Goal: Complete application form

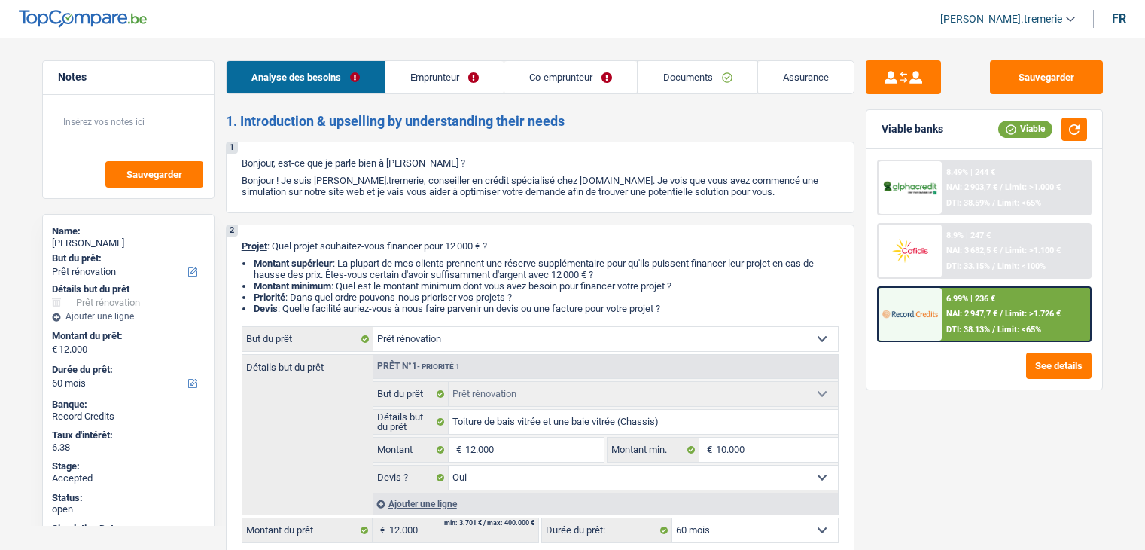
select select "renovation"
select select "60"
select select "renovation"
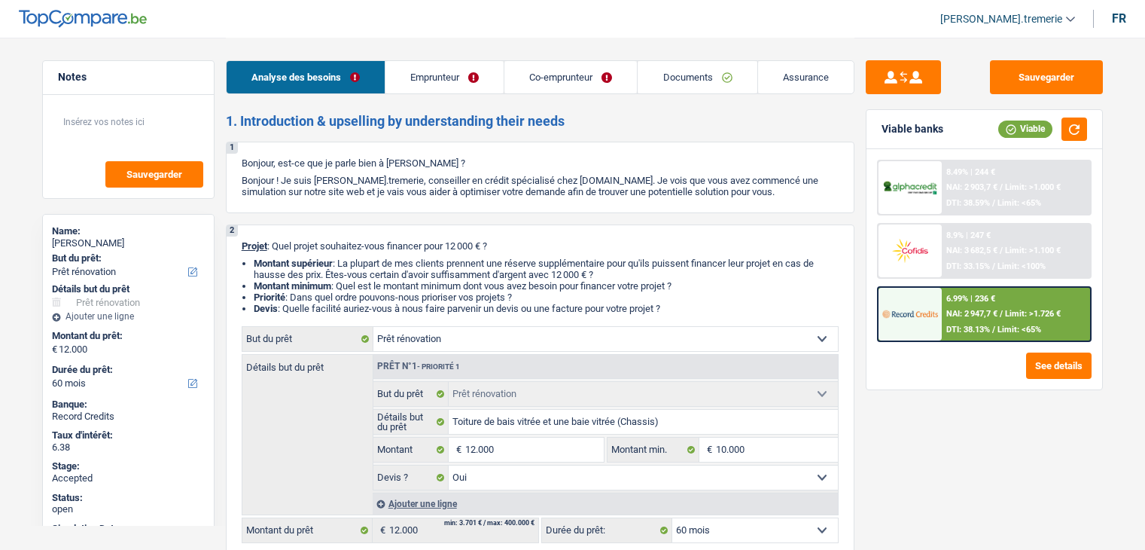
select select "yes"
select select "60"
select select "privateEmployee"
select select "netSalary"
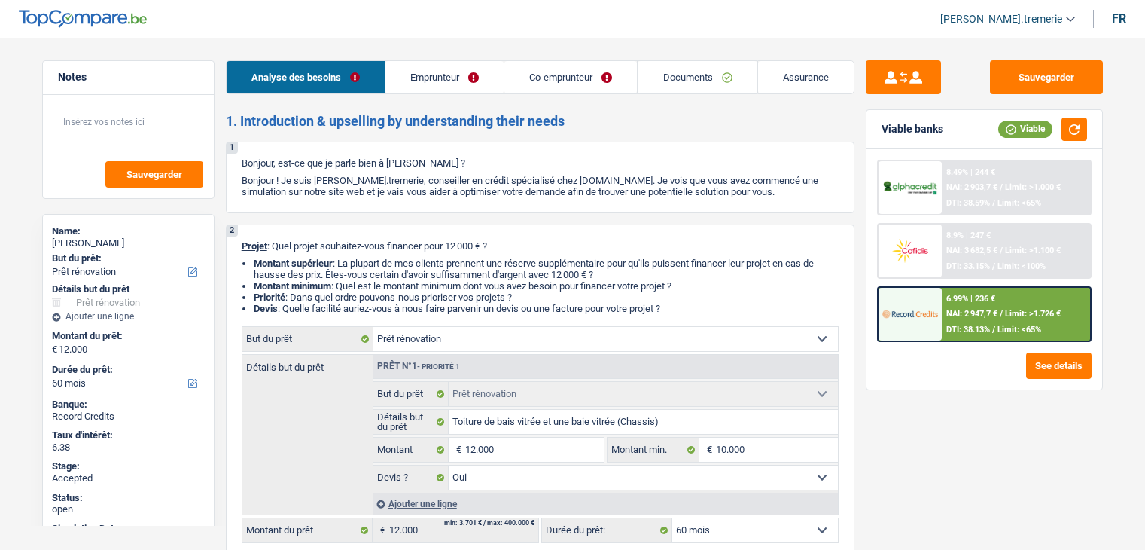
select select "mealVouchers"
select select "familyAllowances"
select select "netSalary"
select select "mealVouchers"
select select "ownerWithMortgage"
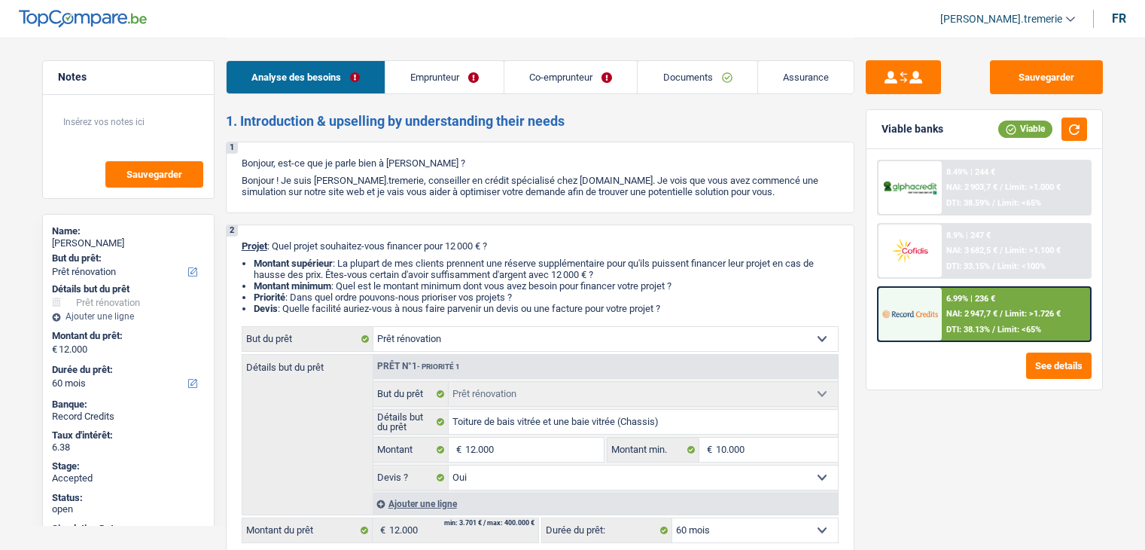
select select "renovation"
select select "yes"
select select "60"
select select "privateEmployee"
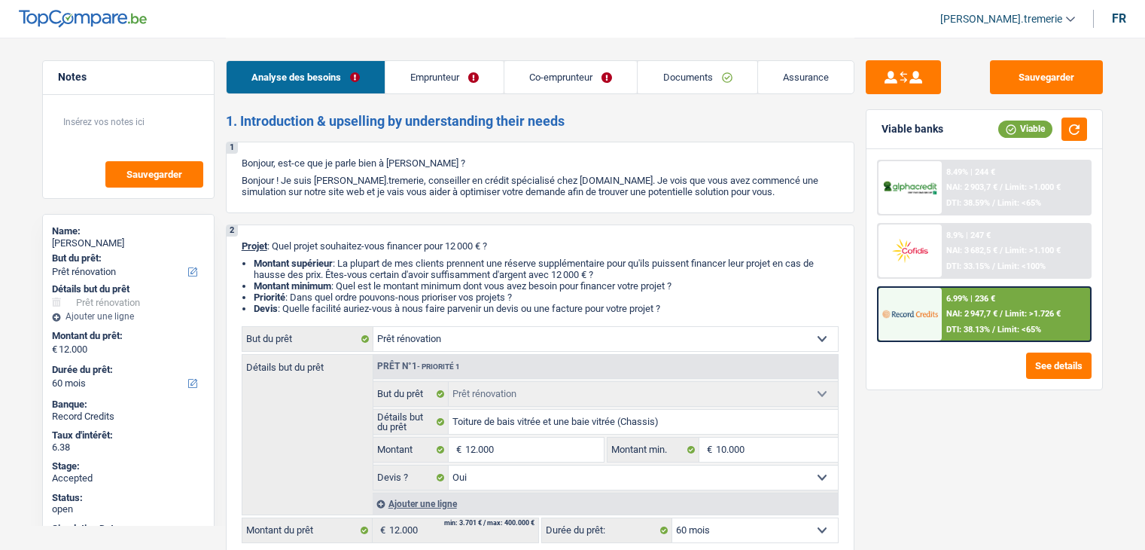
select select "netSalary"
select select "mealVouchers"
select select "familyAllowances"
select select "BE"
select select "smallCompanies"
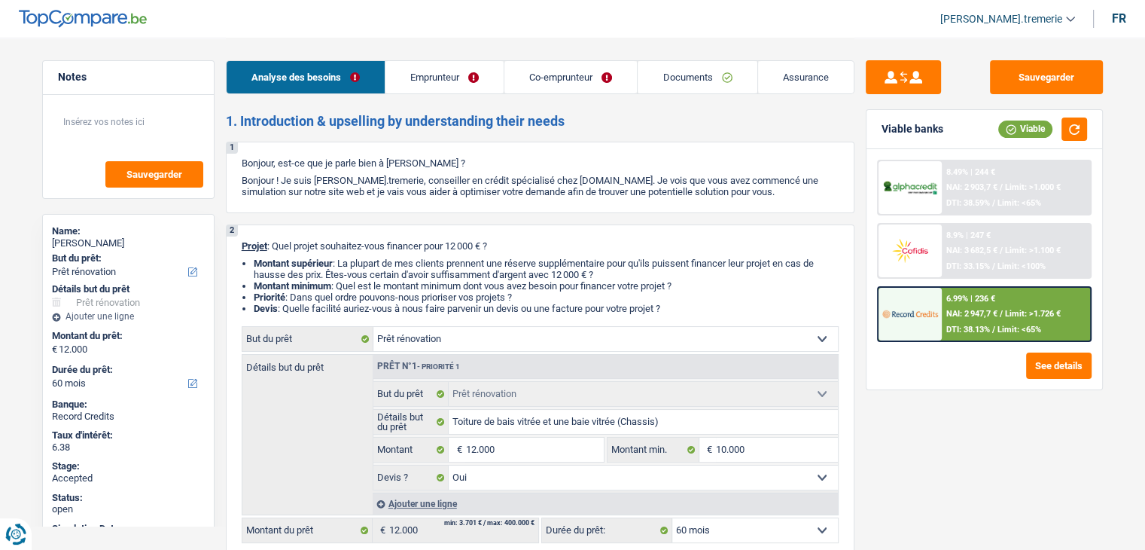
click at [446, 71] on link "Emprunteur" at bounding box center [444, 77] width 118 height 32
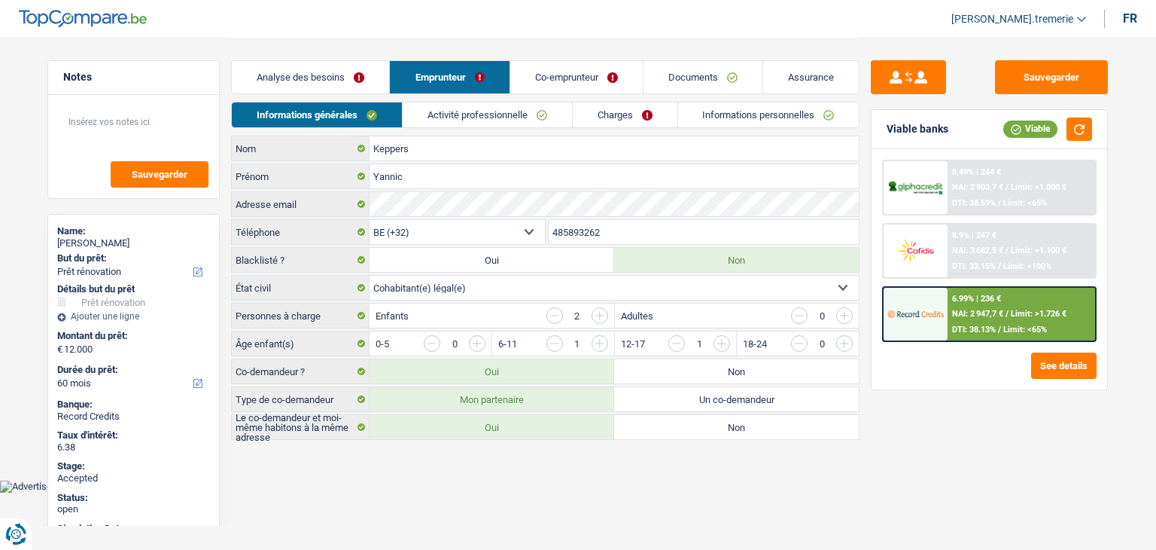
click at [518, 110] on link "Activité professionnelle" at bounding box center [487, 114] width 169 height 25
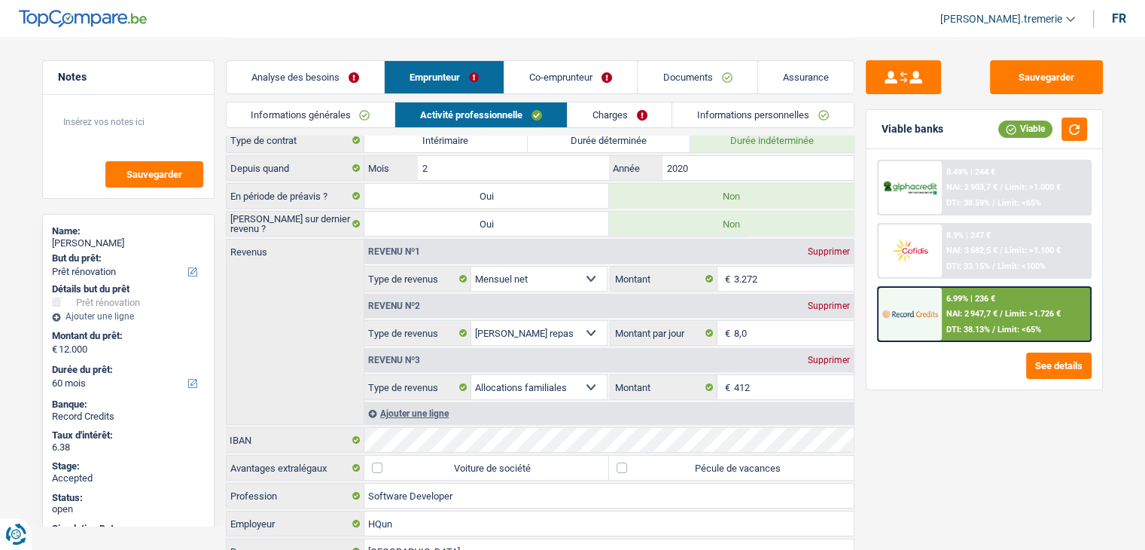
scroll to position [36, 0]
click at [593, 80] on link "Co-emprunteur" at bounding box center [570, 77] width 132 height 32
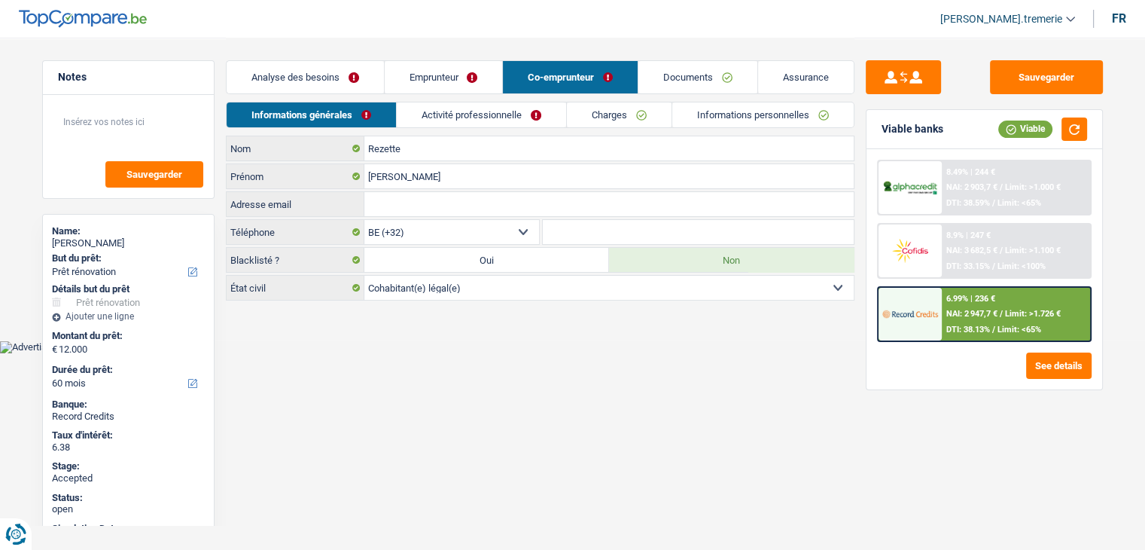
scroll to position [0, 0]
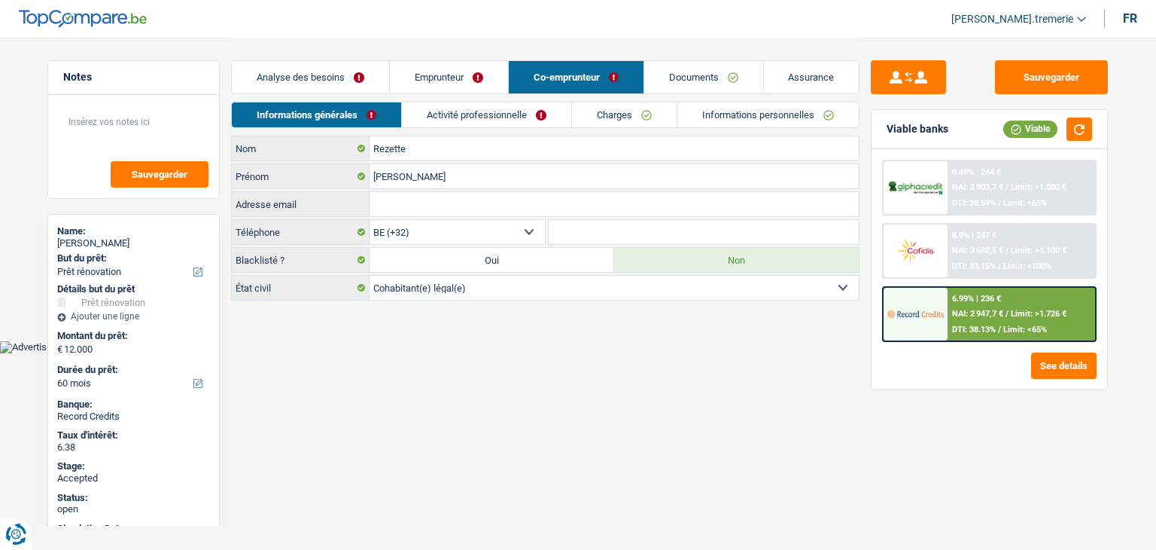
click at [481, 117] on link "Activité professionnelle" at bounding box center [486, 114] width 169 height 25
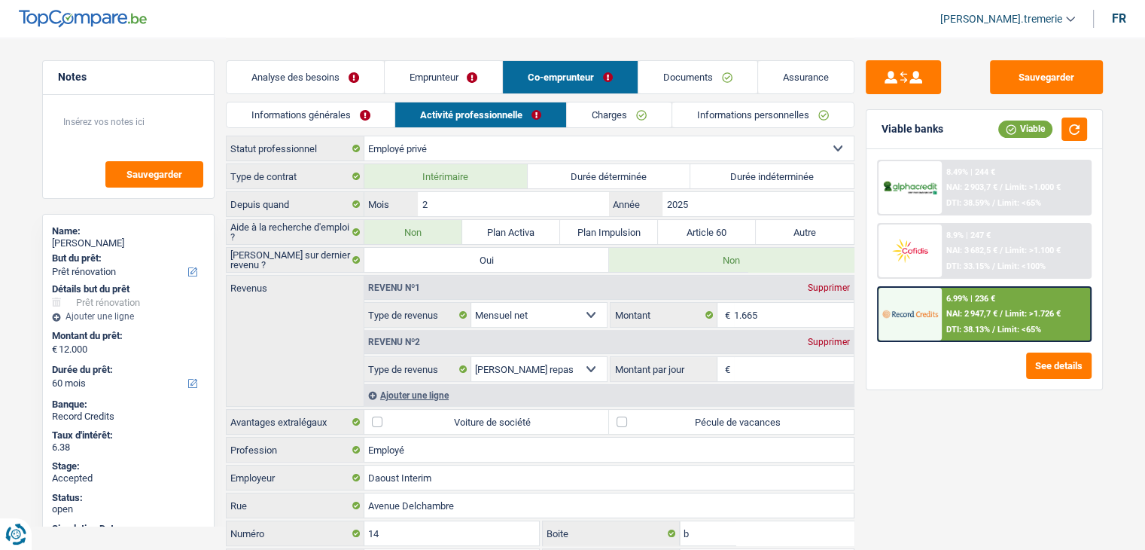
click at [990, 16] on span "[PERSON_NAME].tremerie" at bounding box center [1001, 19] width 122 height 13
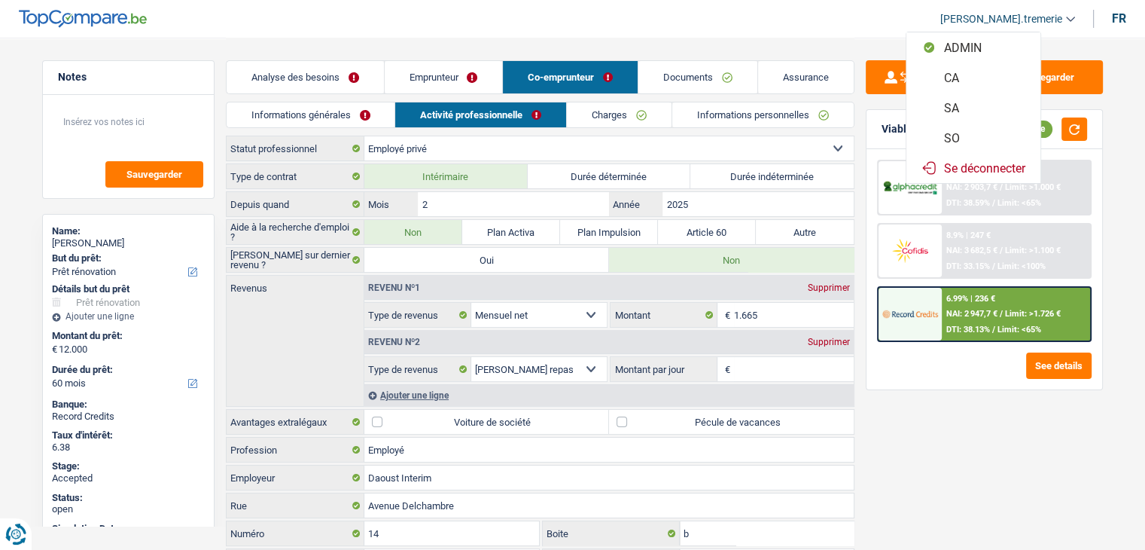
click at [979, 133] on button "SO" at bounding box center [973, 138] width 134 height 30
select select "cohabitation"
select select "BE"
select select "privateEmployee"
select select "netSalary"
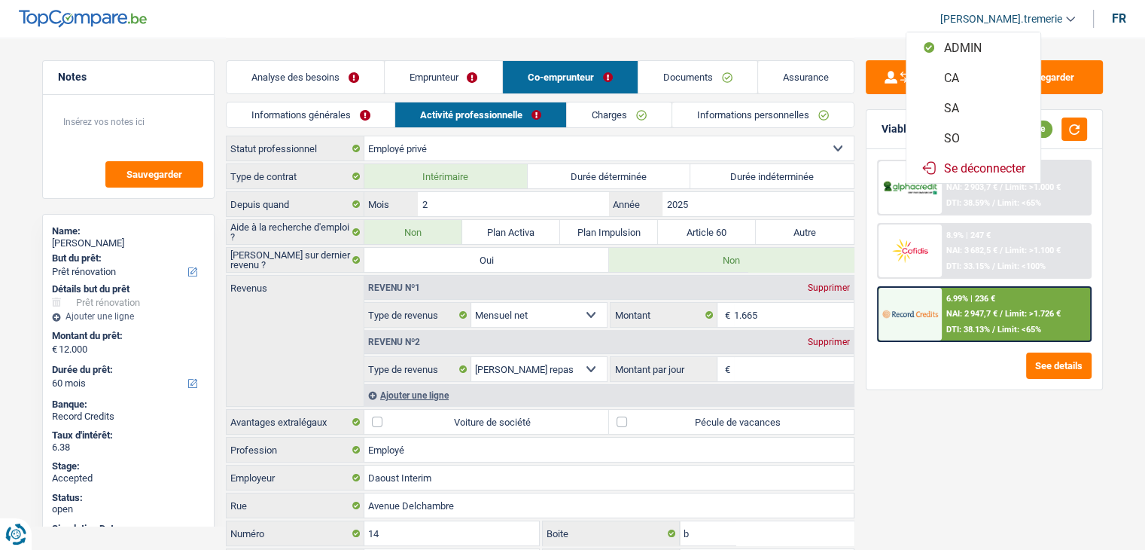
select select "mealVouchers"
select select "BE"
select select "smallCompanies"
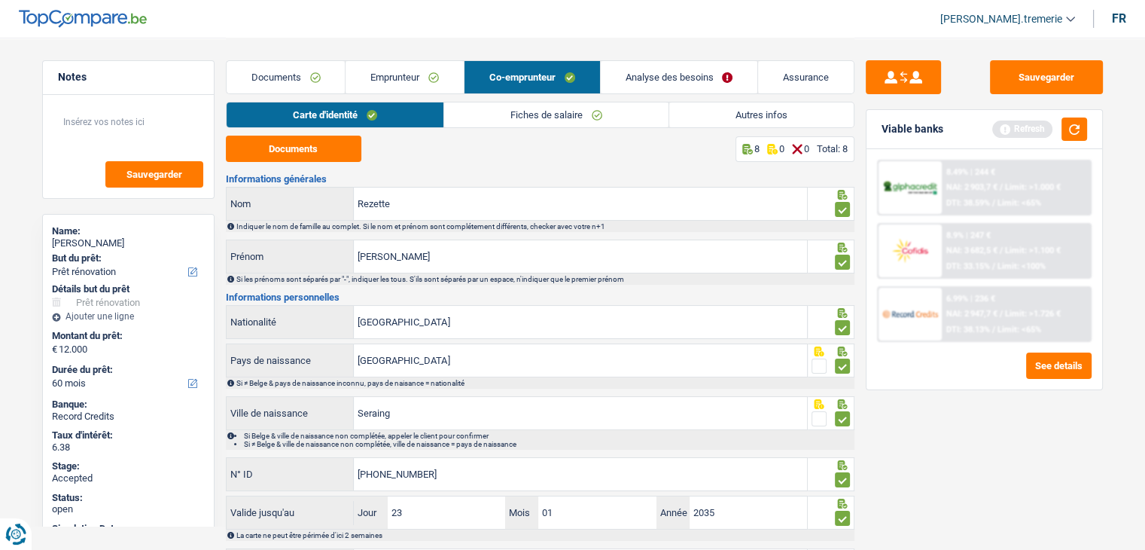
click at [497, 120] on link "Fiches de salaire" at bounding box center [556, 114] width 224 height 25
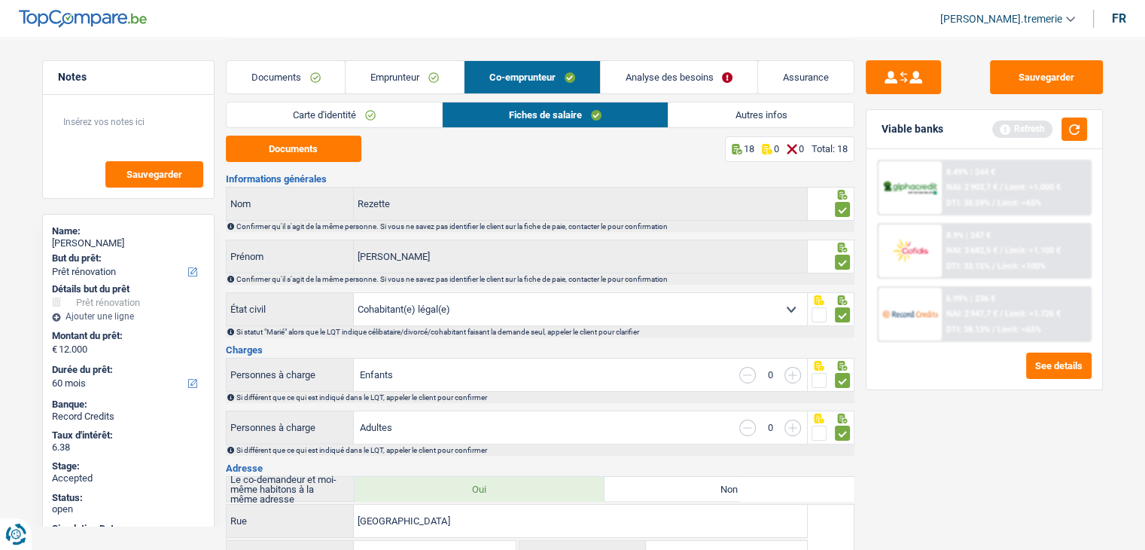
click at [323, 133] on div "Carte d'identité Fiches de salaire Autres infos" at bounding box center [540, 119] width 629 height 34
click at [324, 147] on button "Documents" at bounding box center [293, 148] width 135 height 26
